Goal: Task Accomplishment & Management: Use online tool/utility

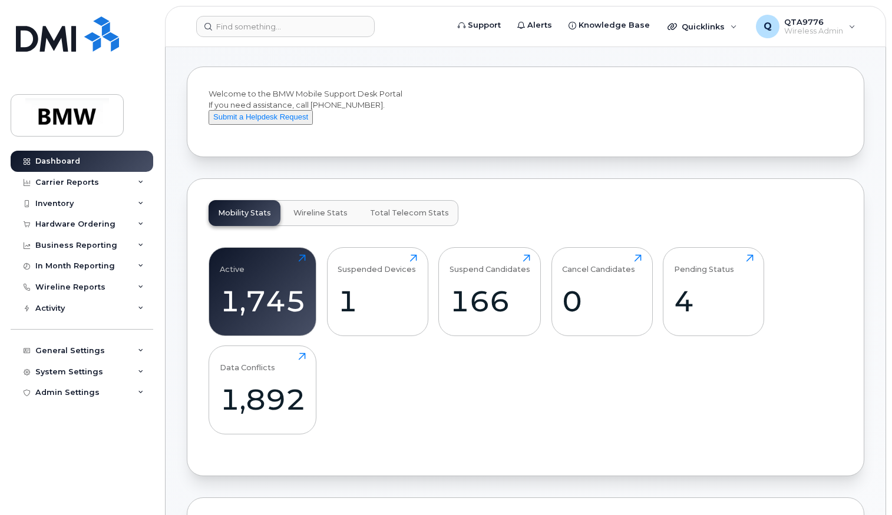
scroll to position [294, 0]
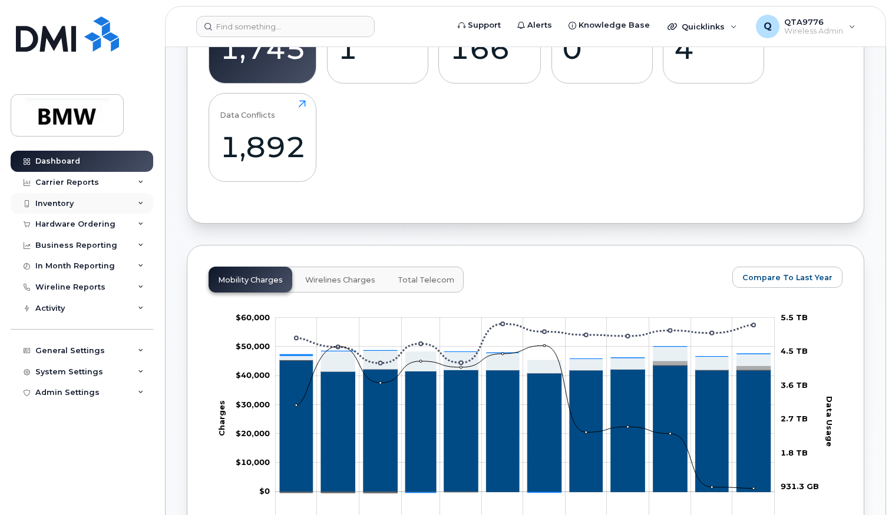
click at [70, 199] on div "Inventory" at bounding box center [54, 203] width 38 height 9
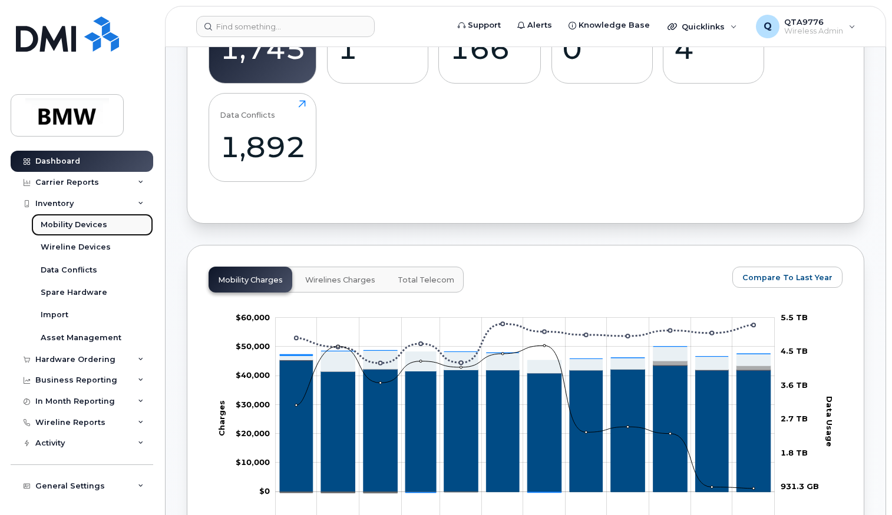
click at [67, 223] on div "Mobility Devices" at bounding box center [74, 225] width 67 height 11
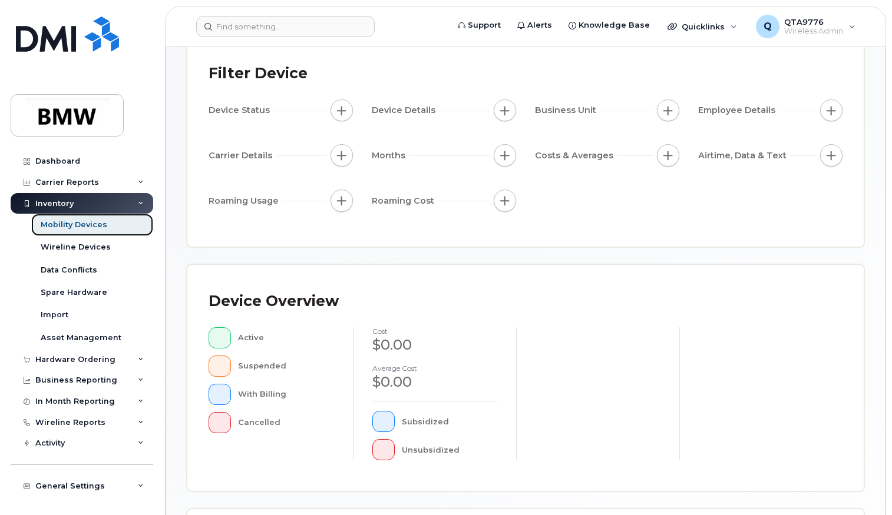
scroll to position [236, 0]
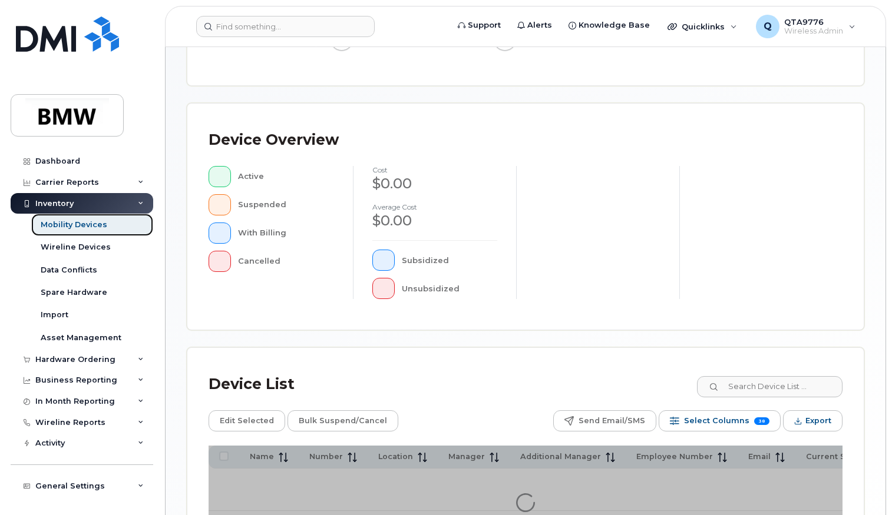
click at [57, 221] on div "Mobility Devices" at bounding box center [74, 225] width 67 height 11
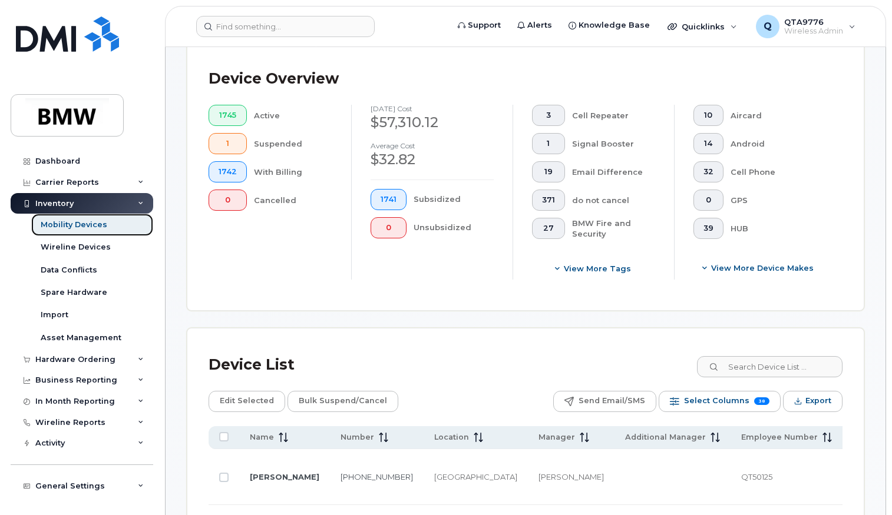
scroll to position [353, 0]
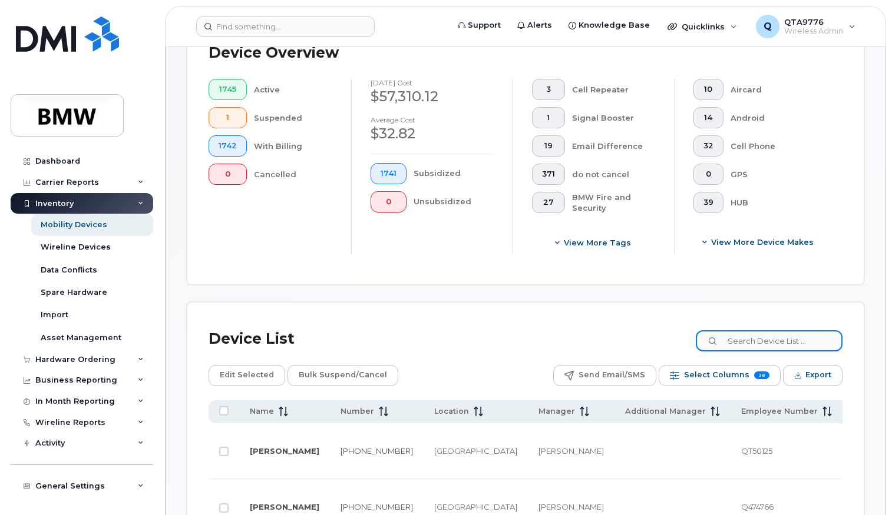
click at [769, 347] on input at bounding box center [768, 340] width 147 height 21
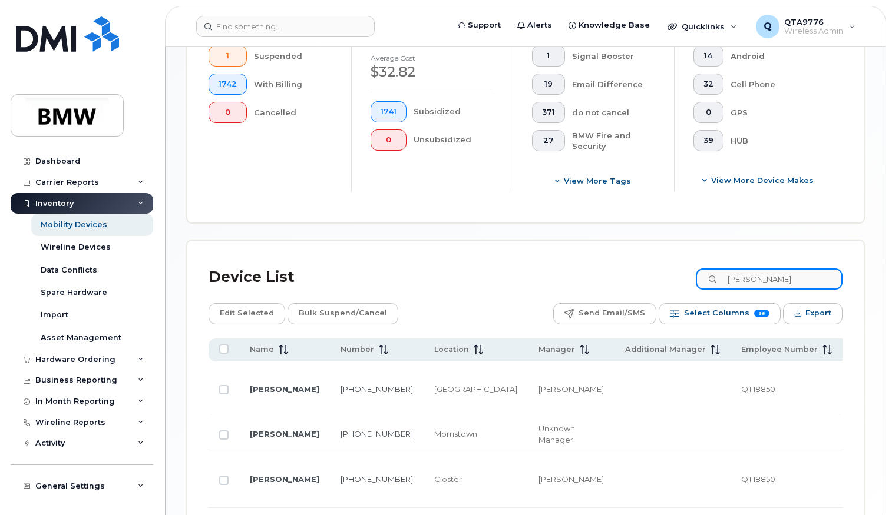
scroll to position [486, 0]
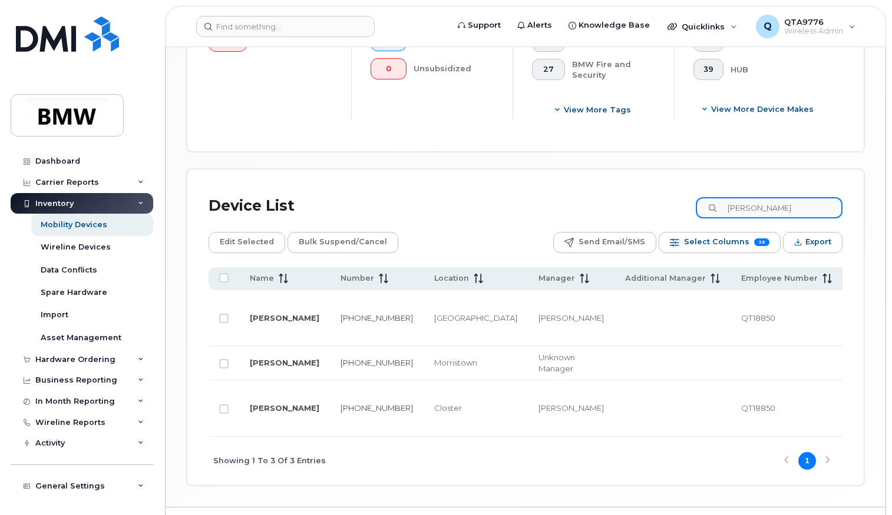
drag, startPoint x: 786, startPoint y: 208, endPoint x: 531, endPoint y: 208, distance: 255.6
click at [530, 208] on div "Device List Tom black" at bounding box center [525, 206] width 634 height 31
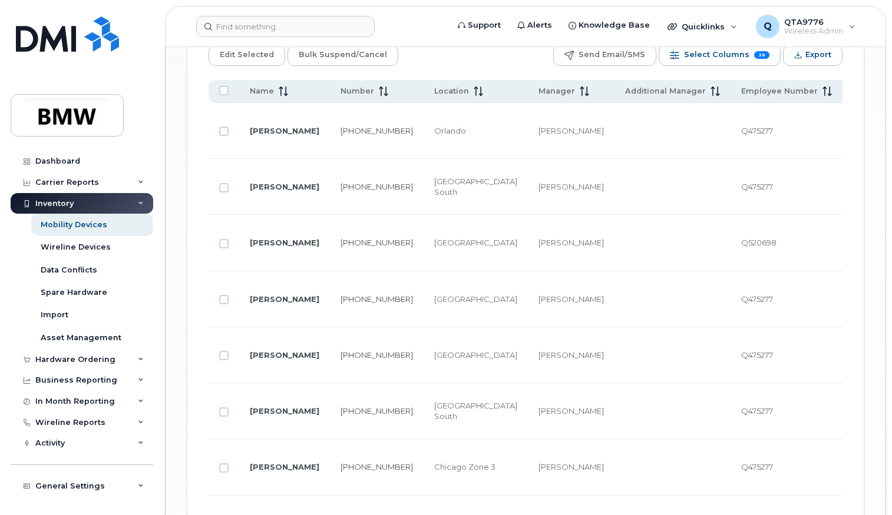
scroll to position [707, 0]
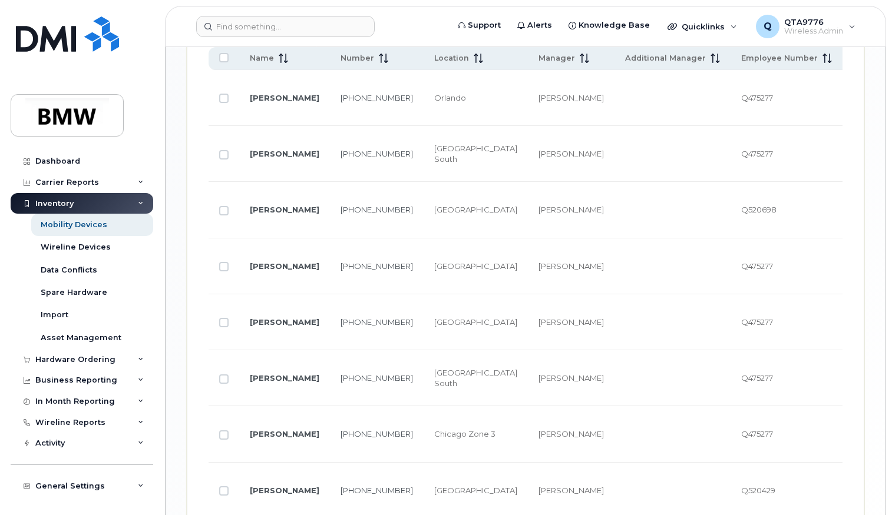
click at [741, 93] on span "Q475277" at bounding box center [757, 97] width 32 height 9
copy span "Q475277"
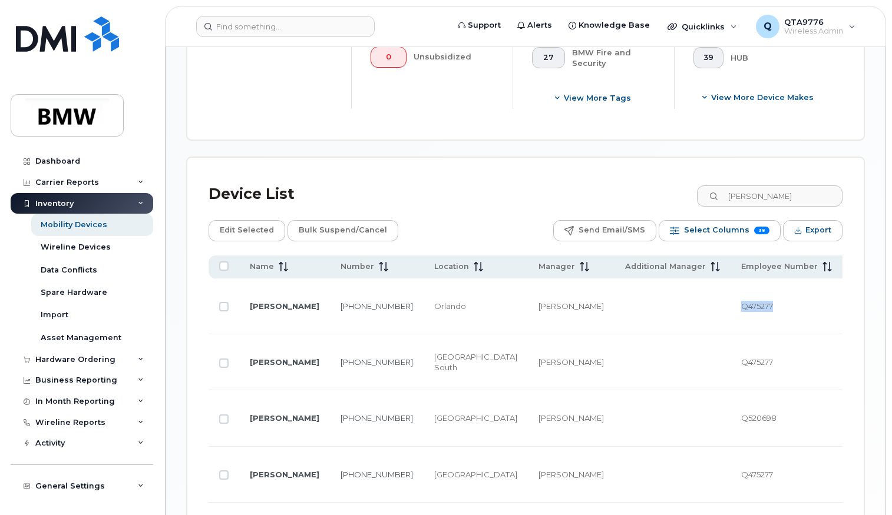
scroll to position [294, 0]
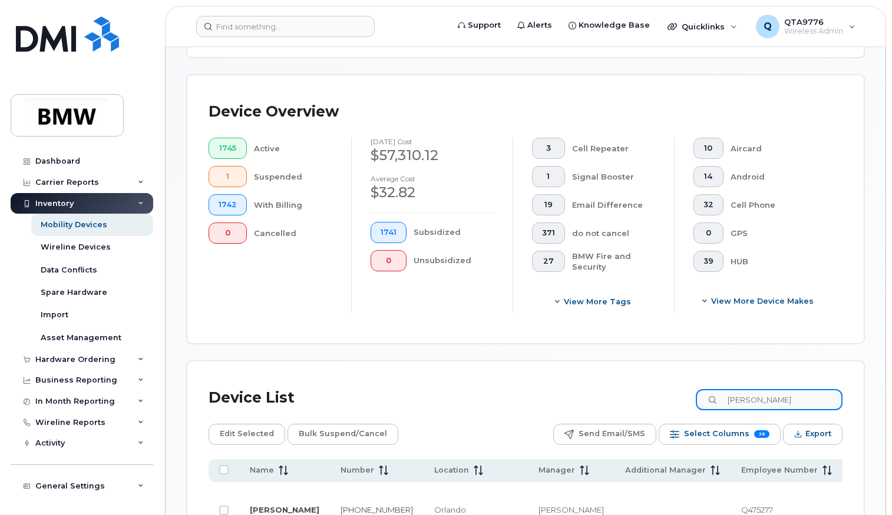
drag, startPoint x: 788, startPoint y: 399, endPoint x: 638, endPoint y: 380, distance: 151.3
paste input "Q475277"
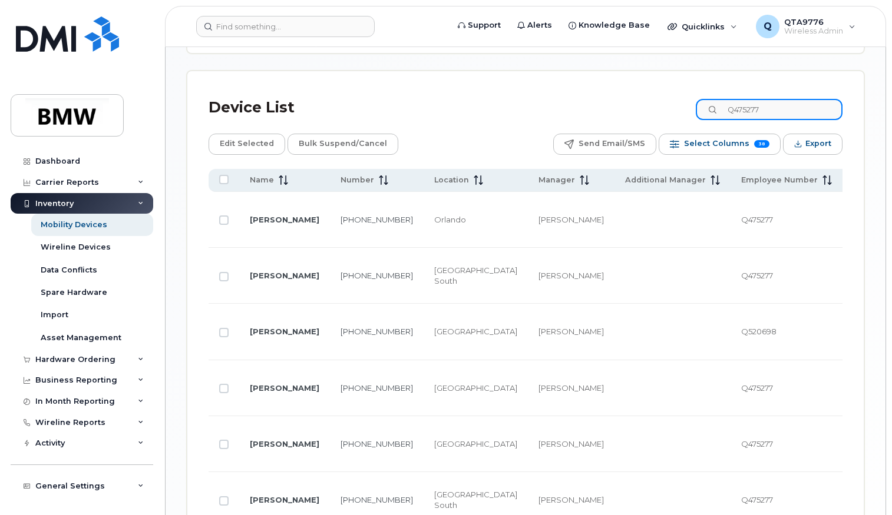
scroll to position [707, 0]
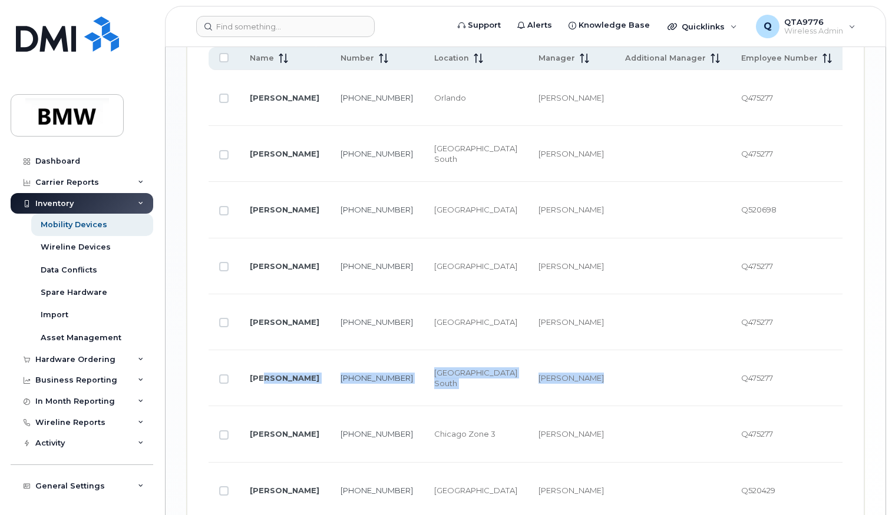
drag, startPoint x: 273, startPoint y: 306, endPoint x: 505, endPoint y: 316, distance: 232.3
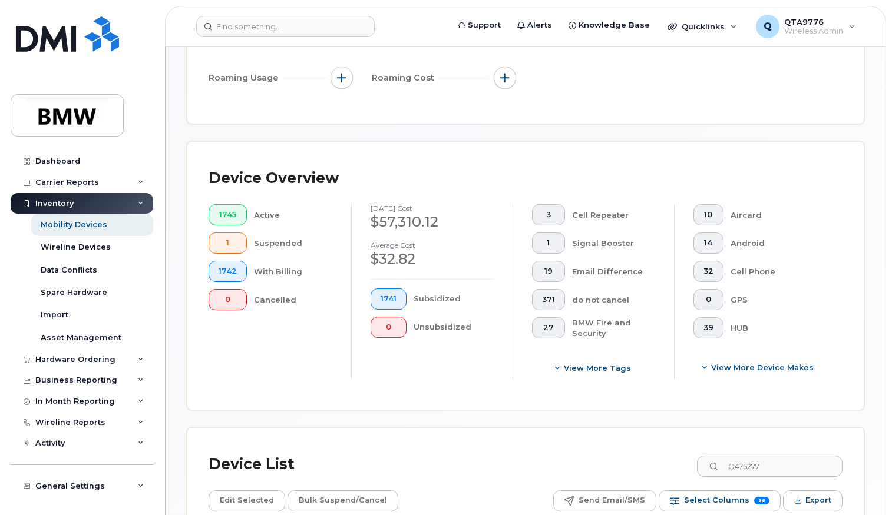
scroll to position [236, 0]
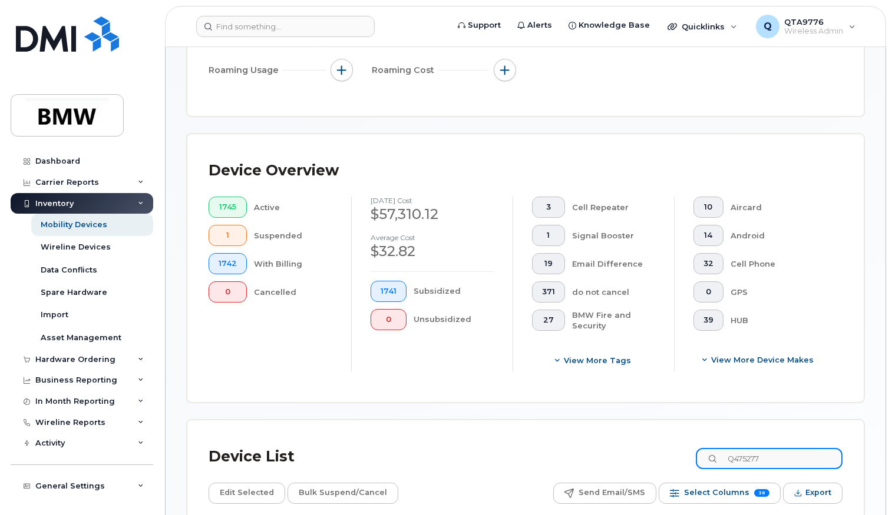
click at [770, 464] on input "Q475277" at bounding box center [768, 458] width 147 height 21
drag, startPoint x: 780, startPoint y: 459, endPoint x: 683, endPoint y: 449, distance: 98.3
click at [683, 449] on div "Device List Q475277" at bounding box center [525, 457] width 634 height 31
paste input "5513059786"
type input "5513059786"
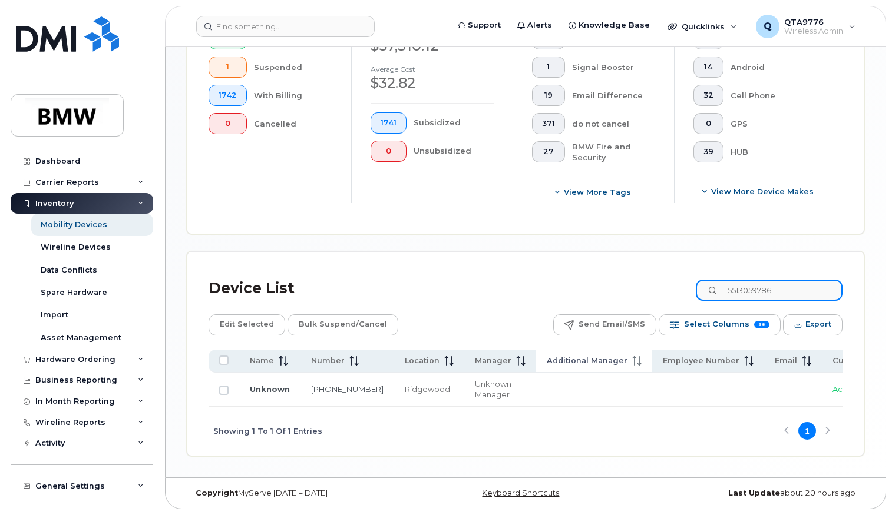
scroll to position [408, 0]
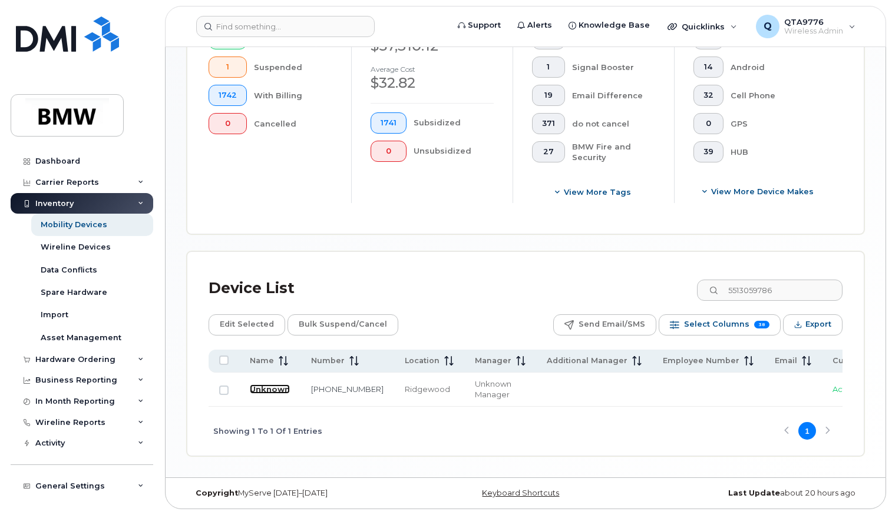
click at [259, 386] on link "Unknown" at bounding box center [270, 389] width 40 height 9
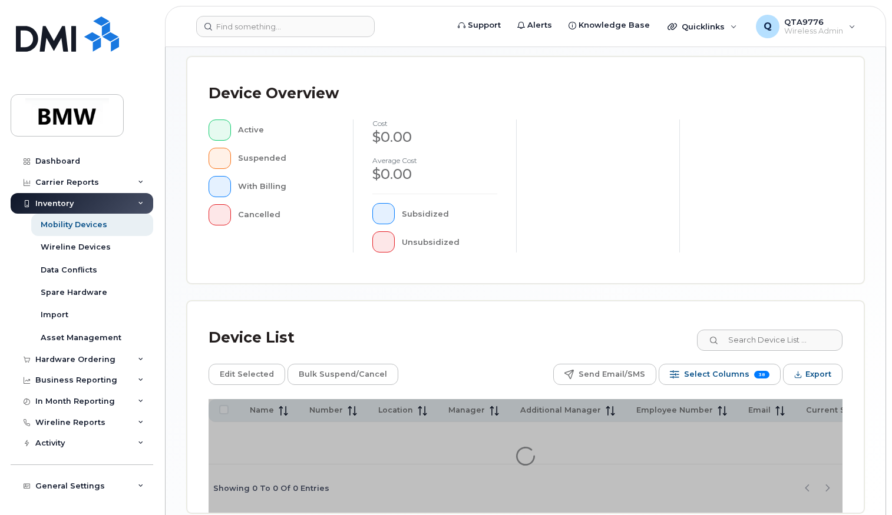
scroll to position [343, 0]
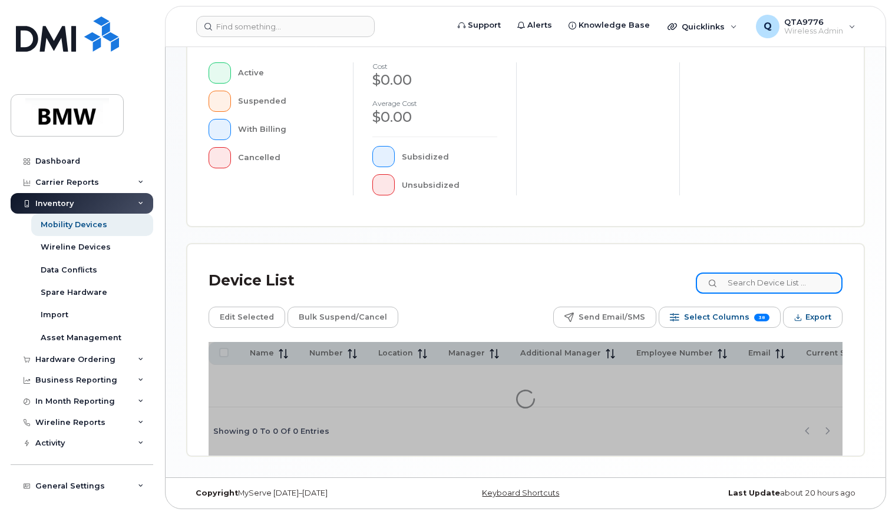
click at [773, 283] on input at bounding box center [768, 283] width 147 height 21
type input "U"
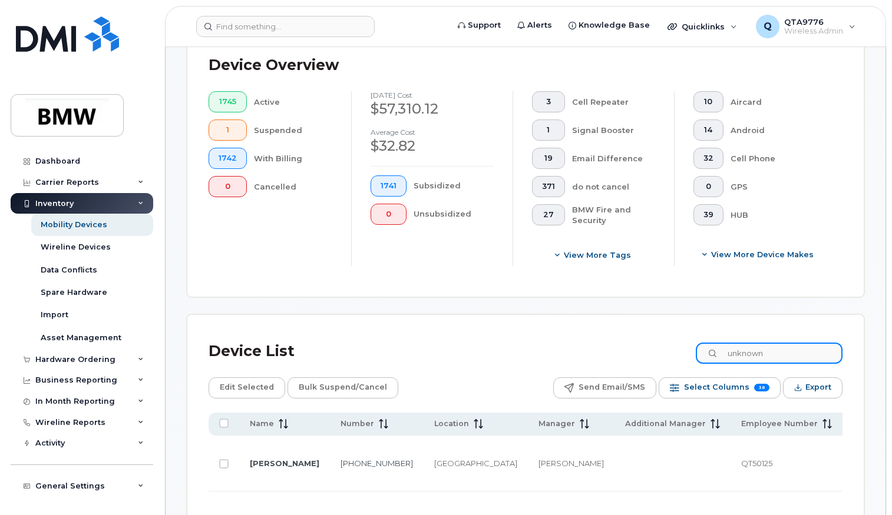
scroll to position [373, 0]
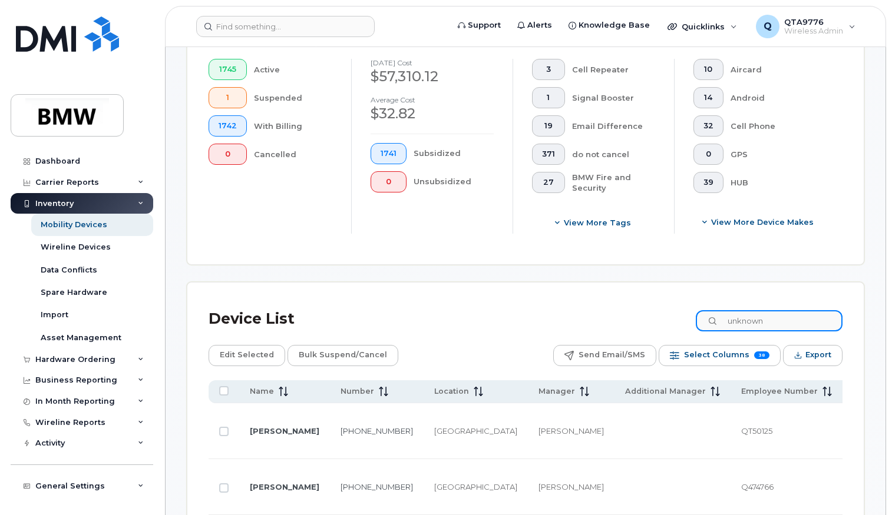
click at [754, 324] on input "unknown" at bounding box center [768, 320] width 147 height 21
paste input "2017490571"
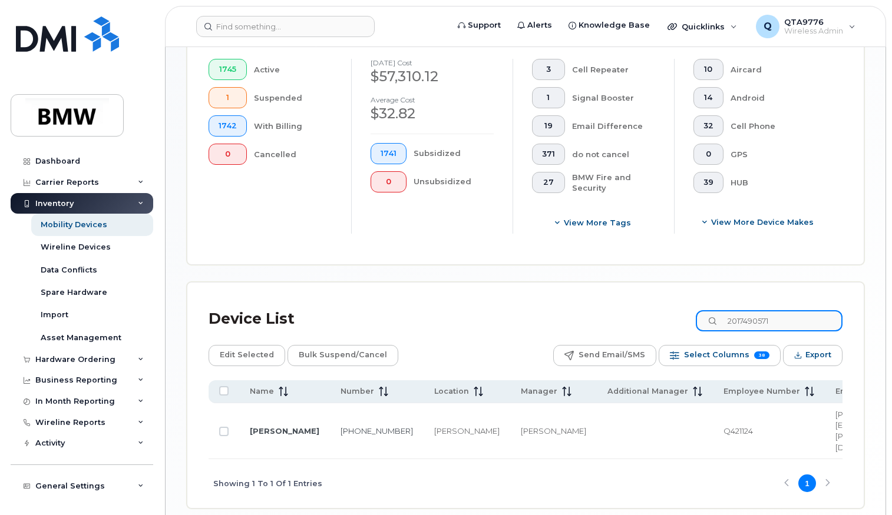
type input "2017490571"
